Goal: Task Accomplishment & Management: Manage account settings

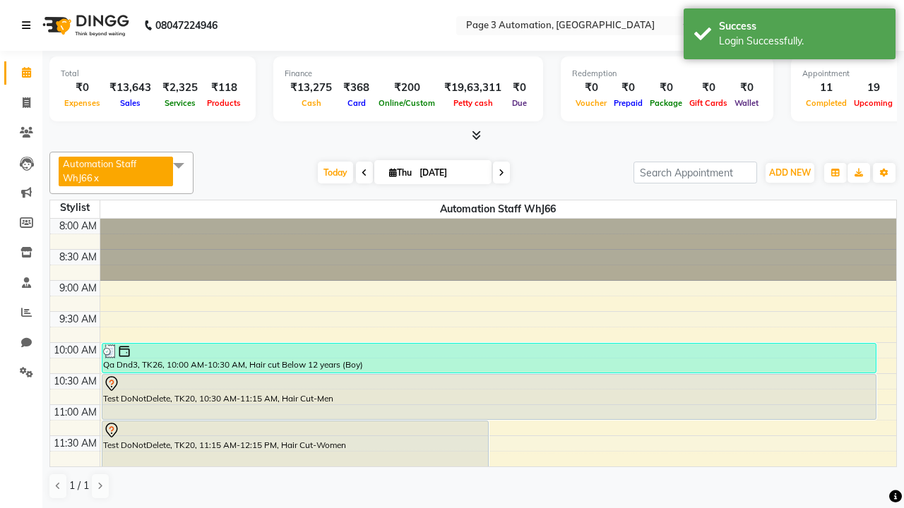
click at [29, 25] on icon at bounding box center [26, 25] width 8 height 10
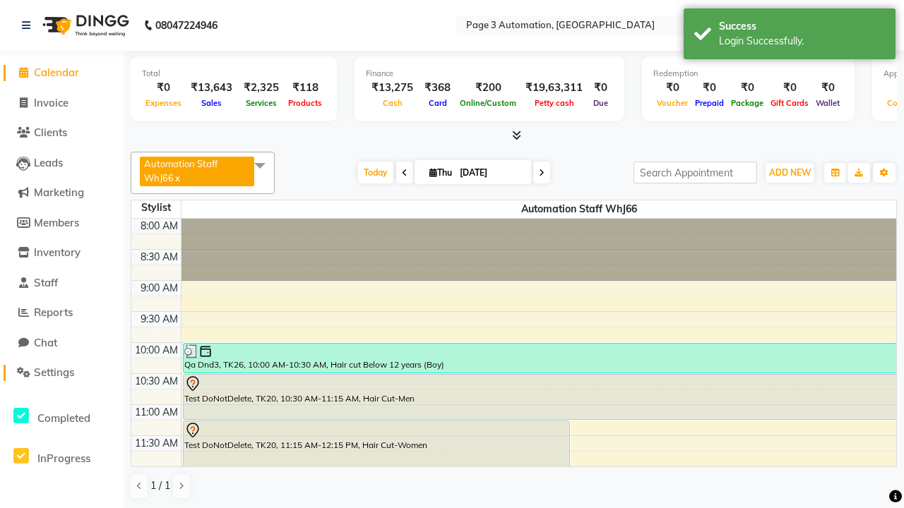
click at [61, 373] on span "Settings" at bounding box center [54, 372] width 40 height 13
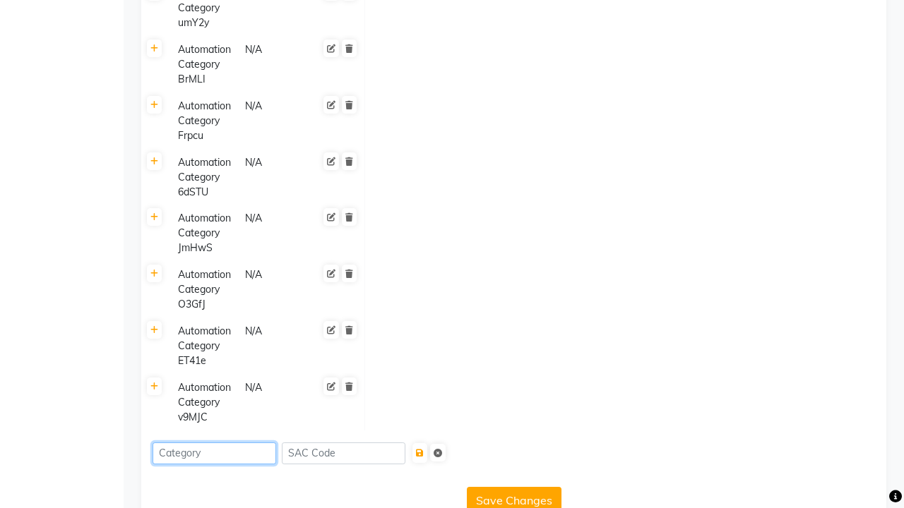
type input "Automation Category 4KChh"
click at [424, 449] on icon "submit" at bounding box center [420, 453] width 8 height 8
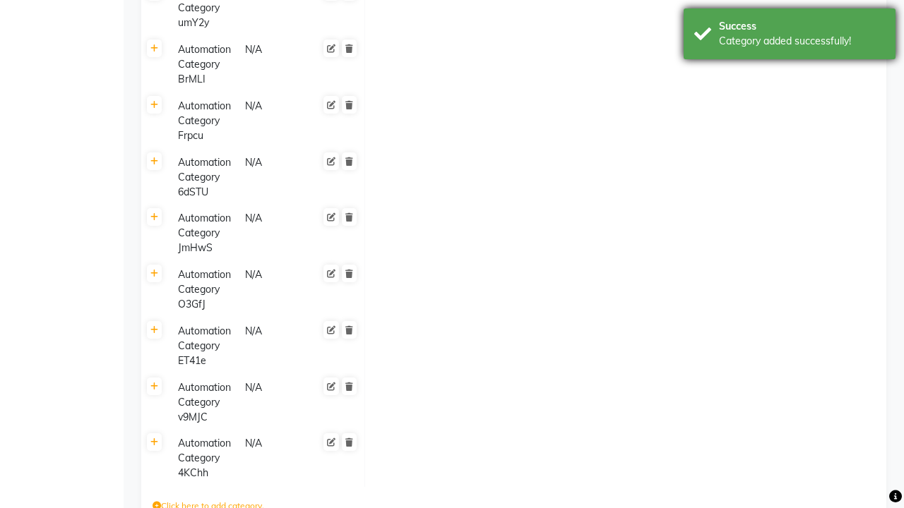
click at [789, 36] on div "Category added successfully!" at bounding box center [802, 41] width 166 height 15
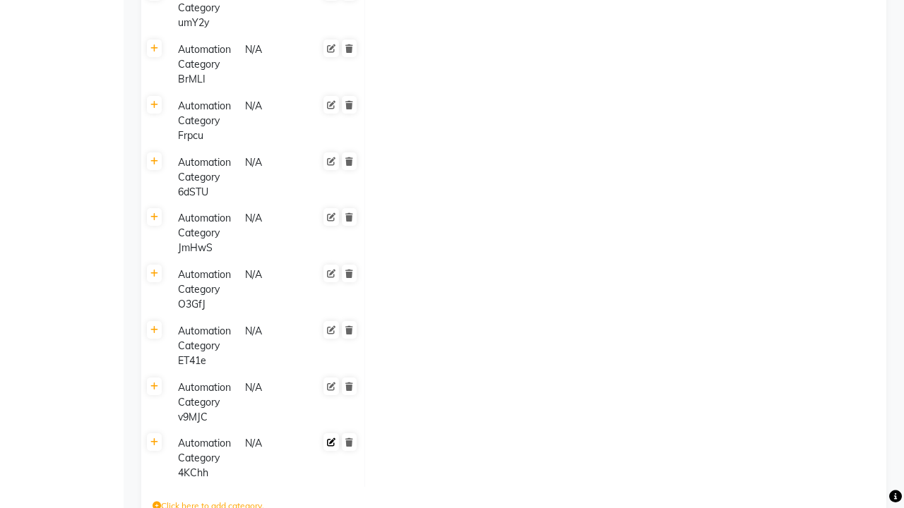
click at [331, 439] on icon at bounding box center [331, 443] width 8 height 8
type input "Automation Category e2ItV"
click at [349, 435] on span at bounding box center [348, 455] width 23 height 40
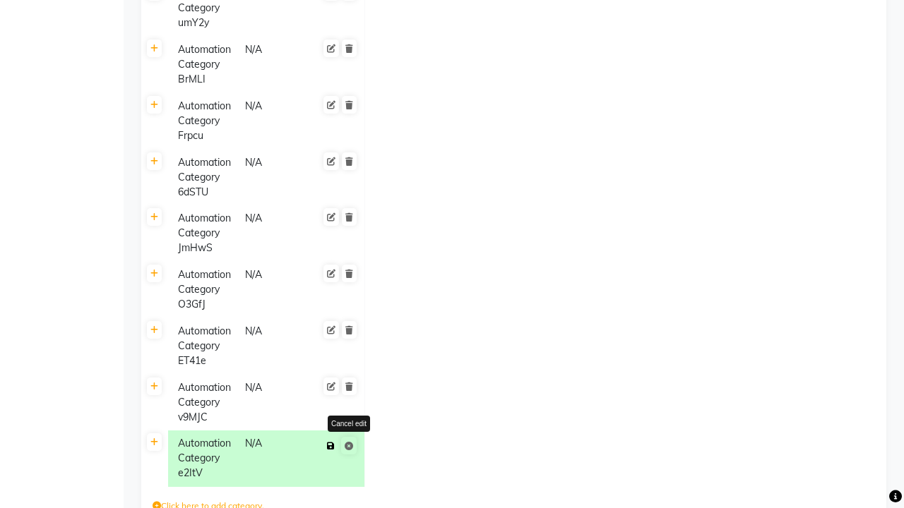
click at [330, 442] on icon at bounding box center [331, 446] width 8 height 8
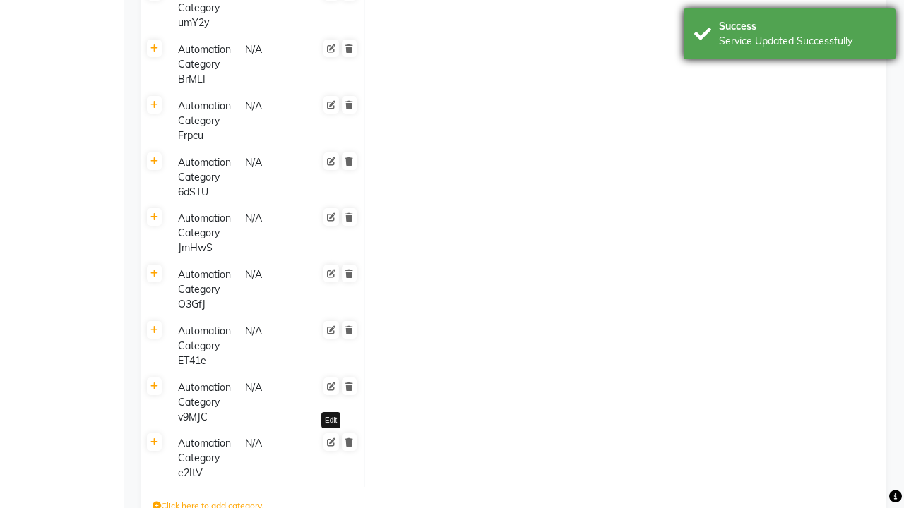
click at [789, 36] on div "Service Updated Successfully" at bounding box center [802, 41] width 166 height 15
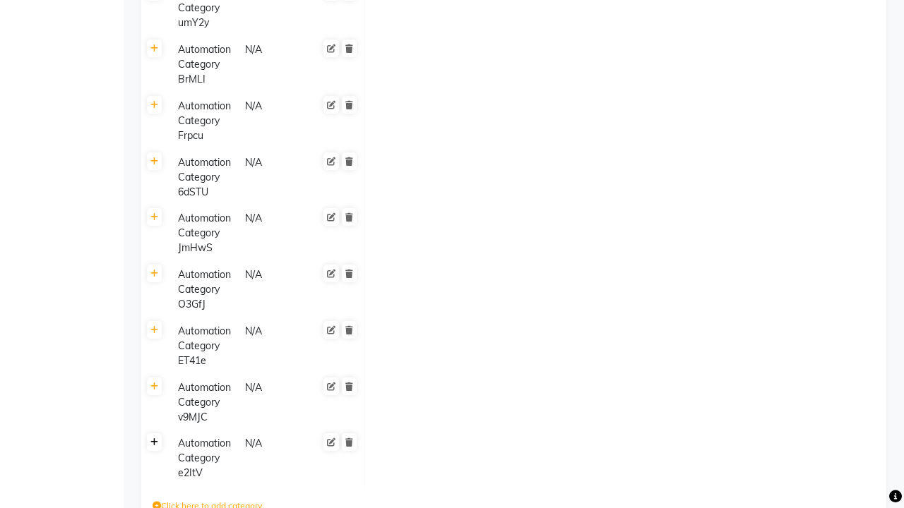
click at [154, 439] on icon at bounding box center [154, 443] width 8 height 8
click at [378, 444] on icon at bounding box center [378, 448] width 8 height 8
type input "1000"
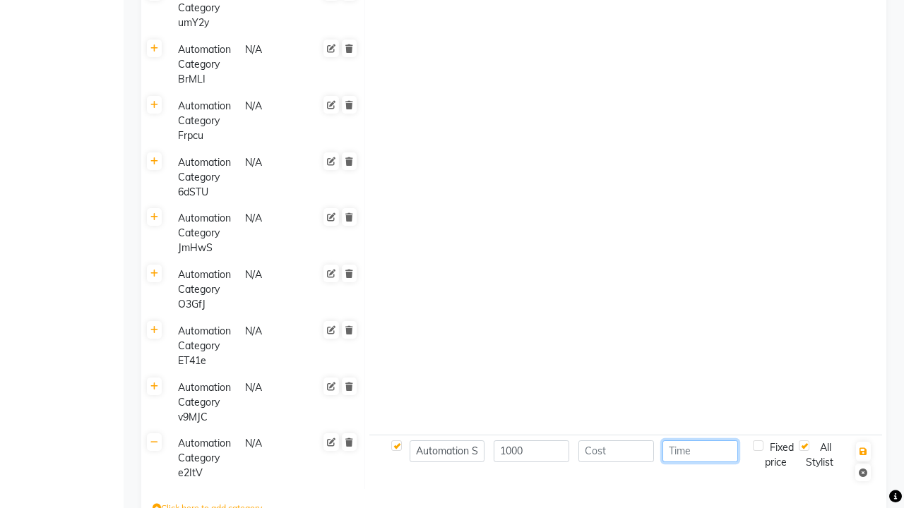
type input "30"
click at [863, 448] on icon "button" at bounding box center [863, 452] width 8 height 8
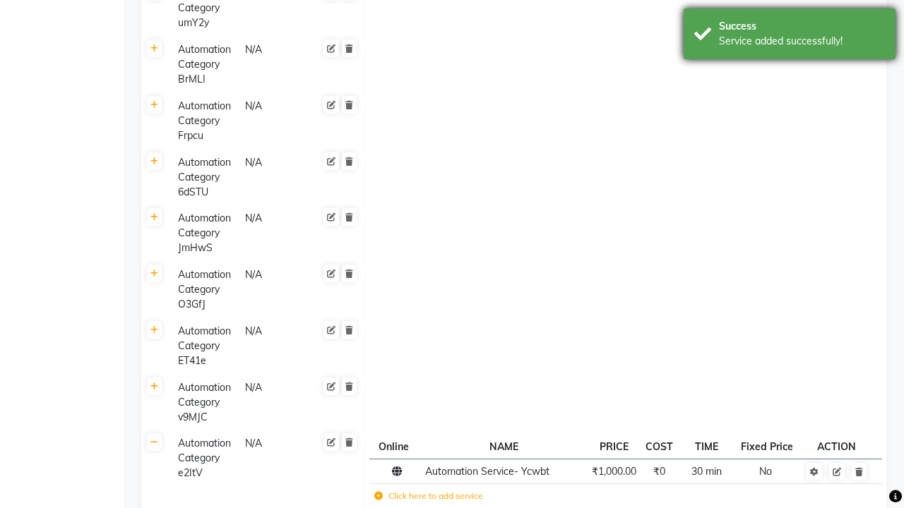
click at [789, 36] on div "Service added successfully!" at bounding box center [802, 41] width 166 height 15
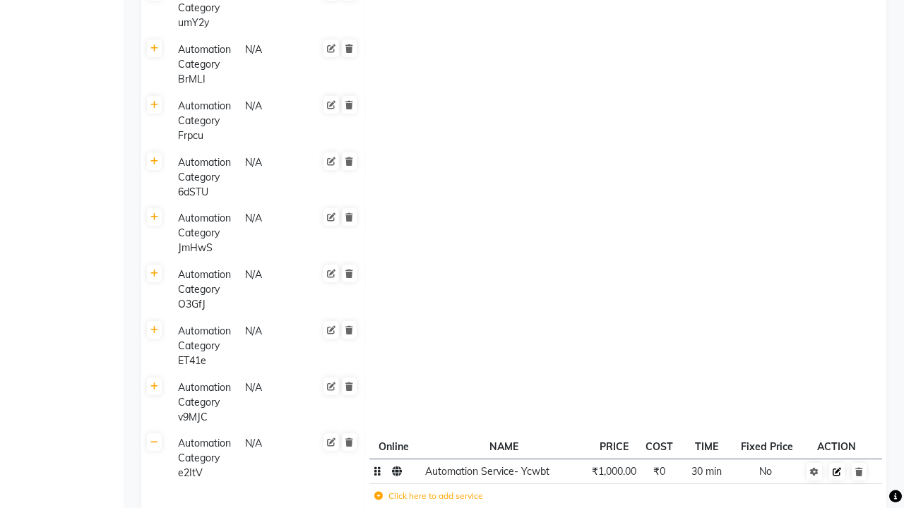
click at [837, 468] on icon at bounding box center [837, 472] width 8 height 8
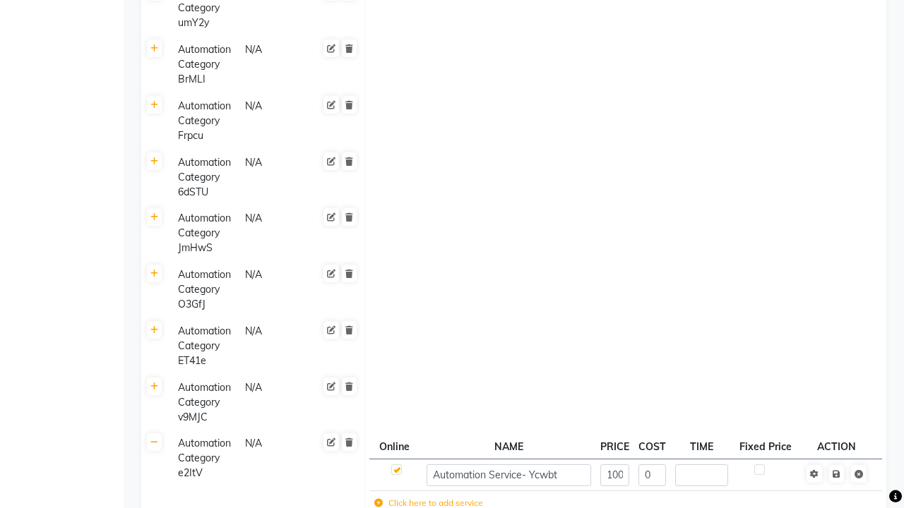
type input "60"
click at [836, 466] on span at bounding box center [845, 473] width 44 height 14
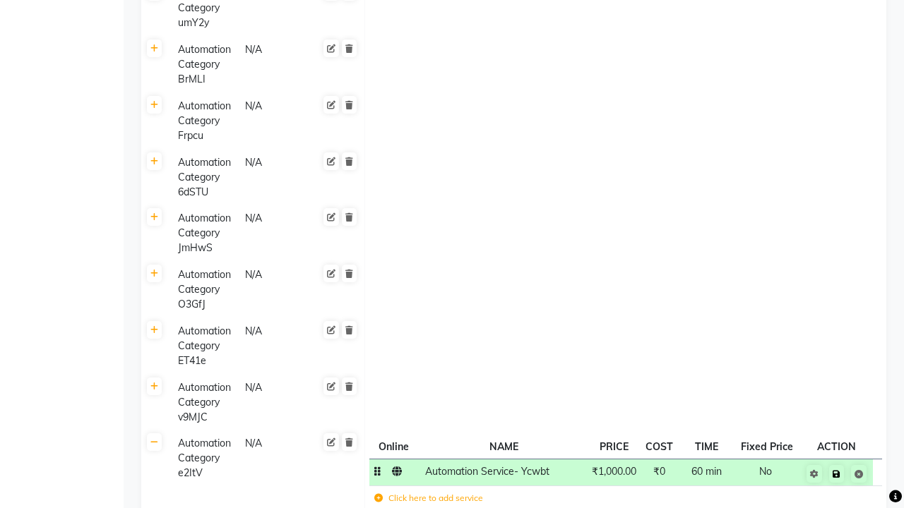
click at [836, 470] on icon at bounding box center [837, 474] width 8 height 8
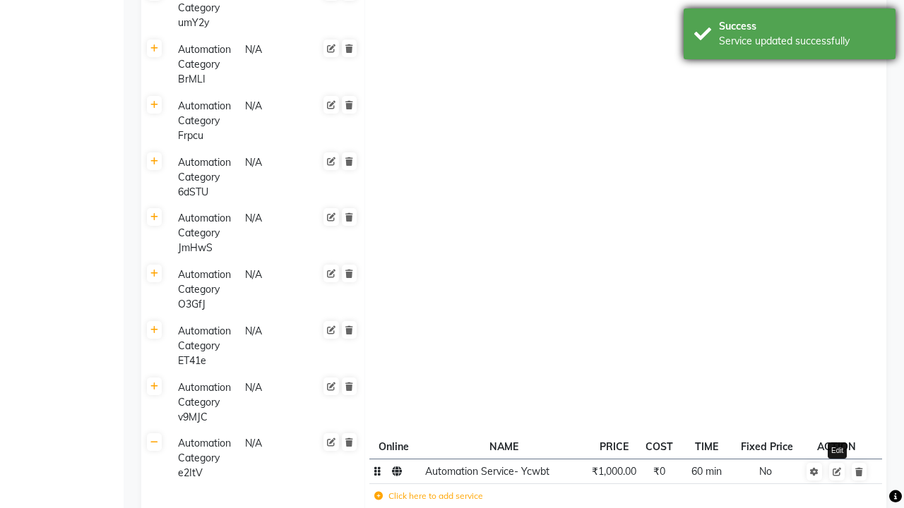
click at [789, 36] on div "Service updated successfully" at bounding box center [802, 41] width 166 height 15
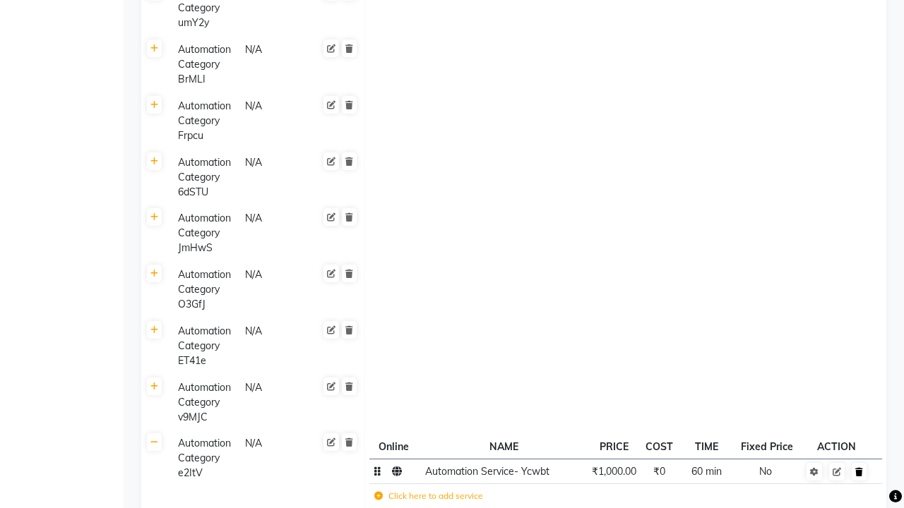
click at [859, 468] on icon at bounding box center [859, 472] width 8 height 8
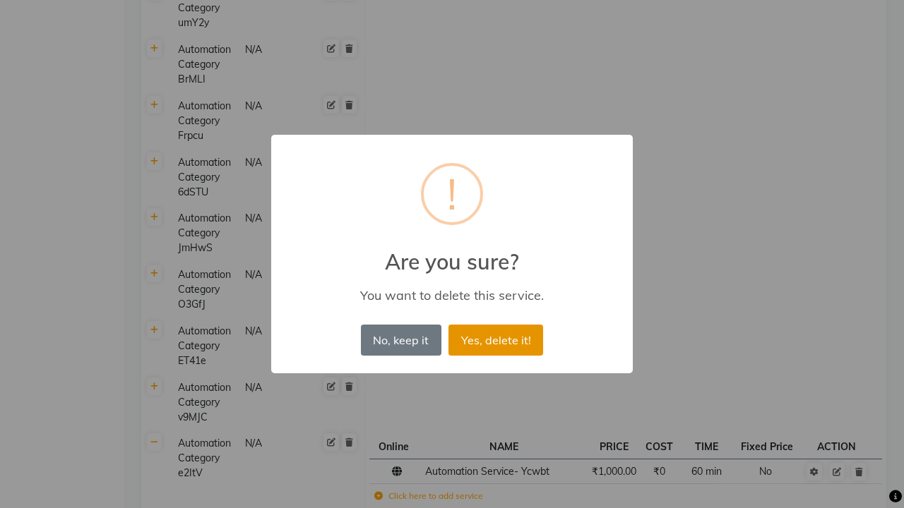
click at [496, 340] on button "Yes, delete it!" at bounding box center [495, 340] width 95 height 31
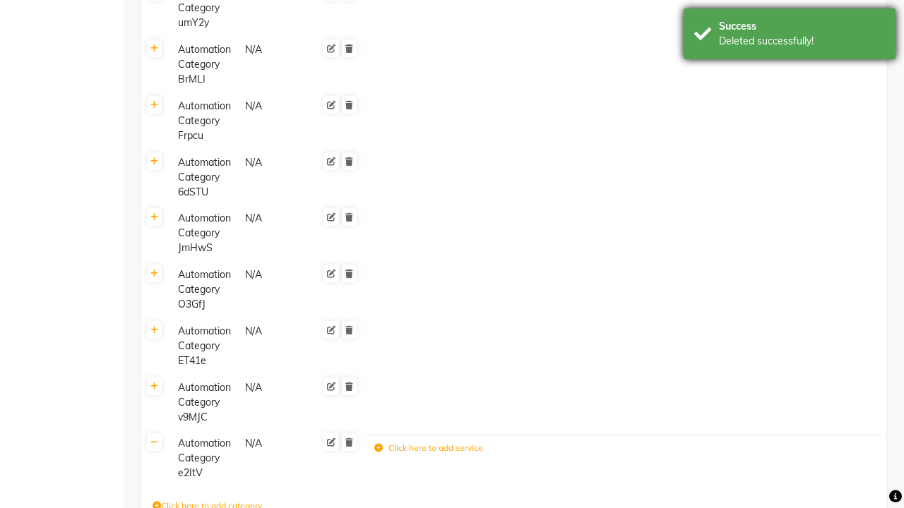
click at [789, 36] on div "Deleted successfully!" at bounding box center [802, 41] width 166 height 15
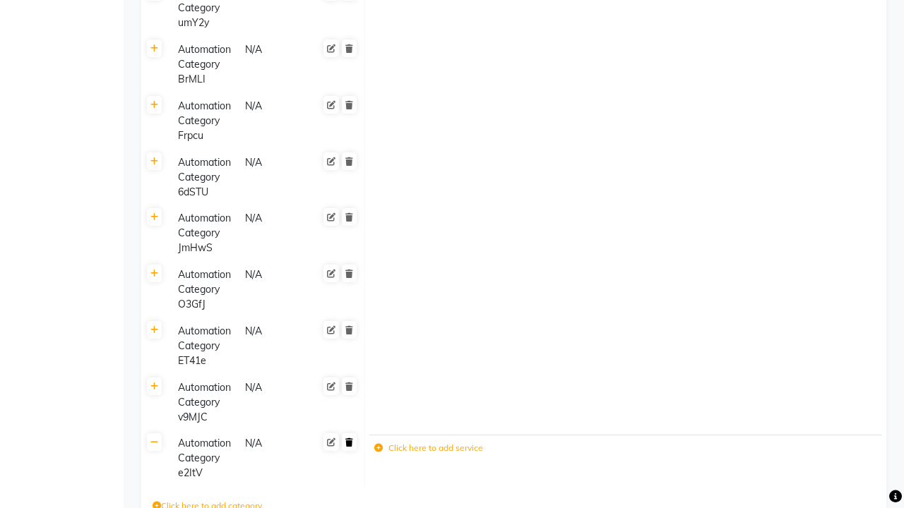
click at [349, 439] on icon at bounding box center [349, 443] width 8 height 8
